Goal: Find specific page/section: Find specific page/section

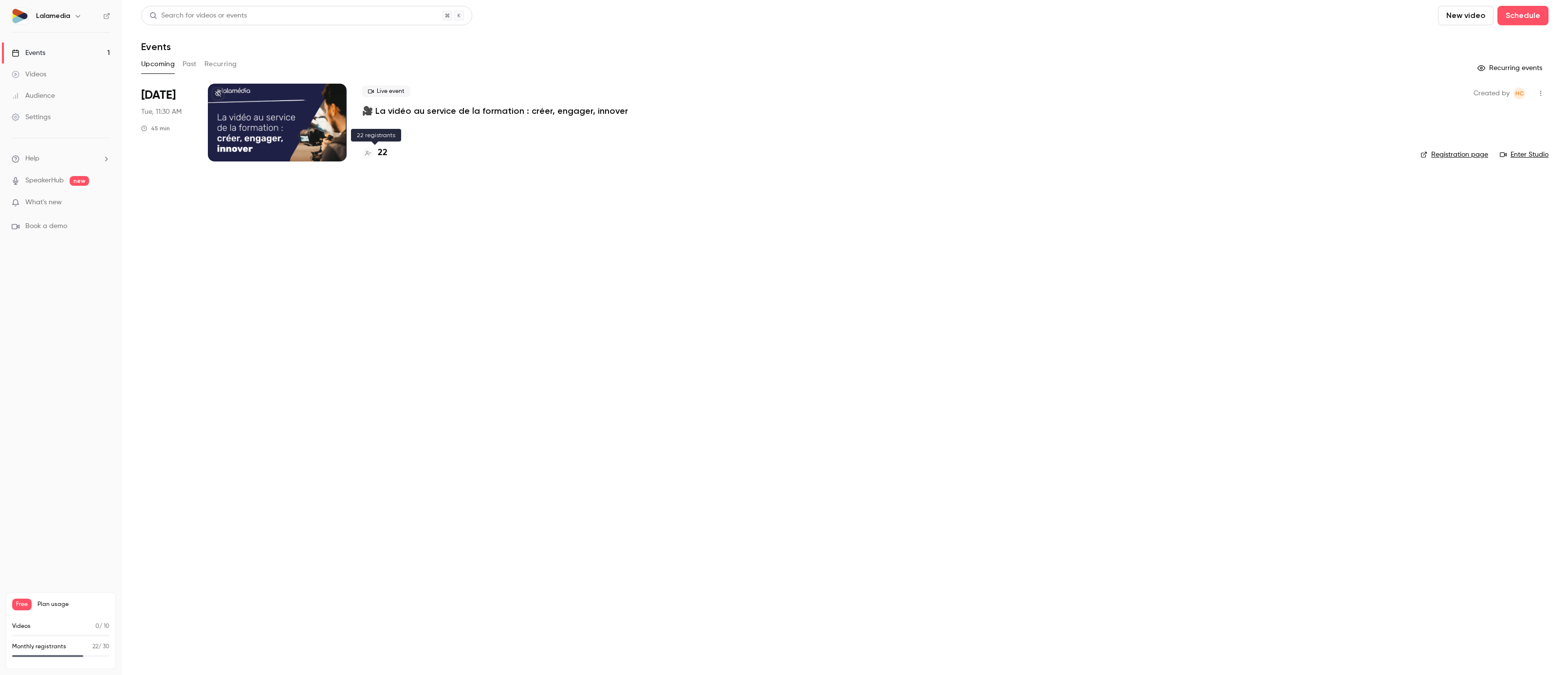
click at [381, 152] on h4 "22" at bounding box center [383, 153] width 10 height 13
